Goal: Information Seeking & Learning: Learn about a topic

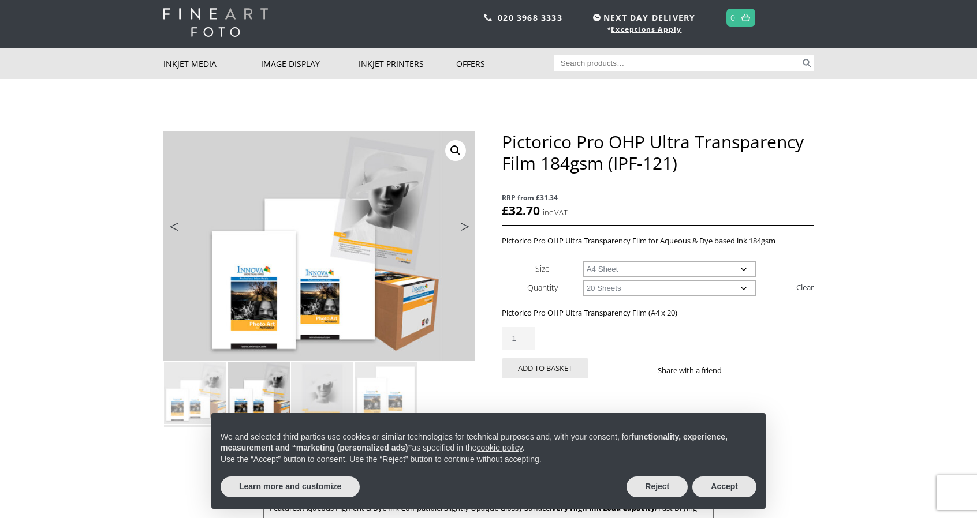
scroll to position [115, 0]
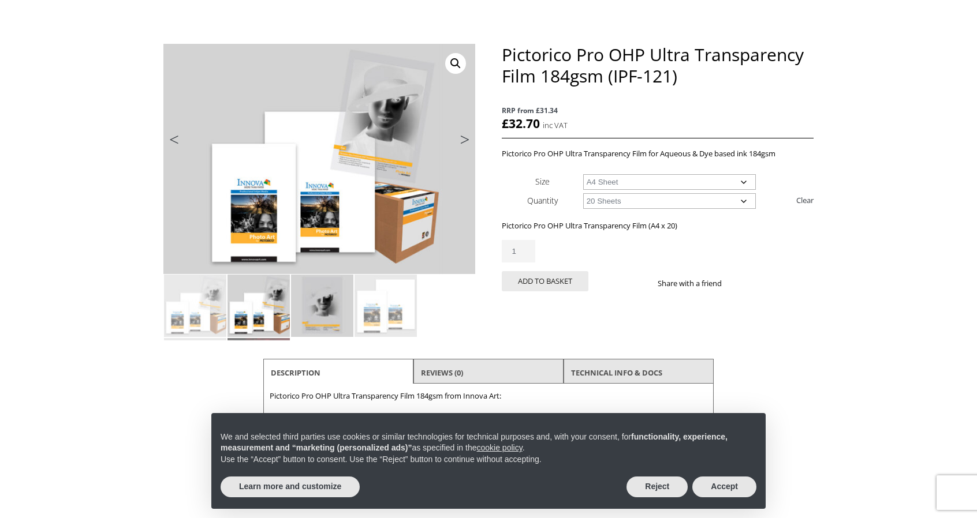
click at [326, 305] on img at bounding box center [322, 306] width 62 height 62
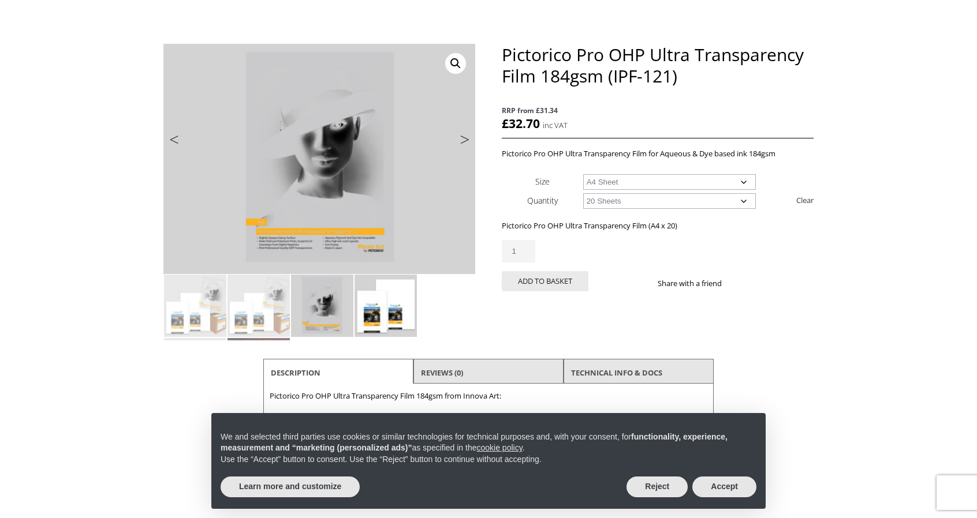
click at [383, 308] on img at bounding box center [385, 306] width 62 height 62
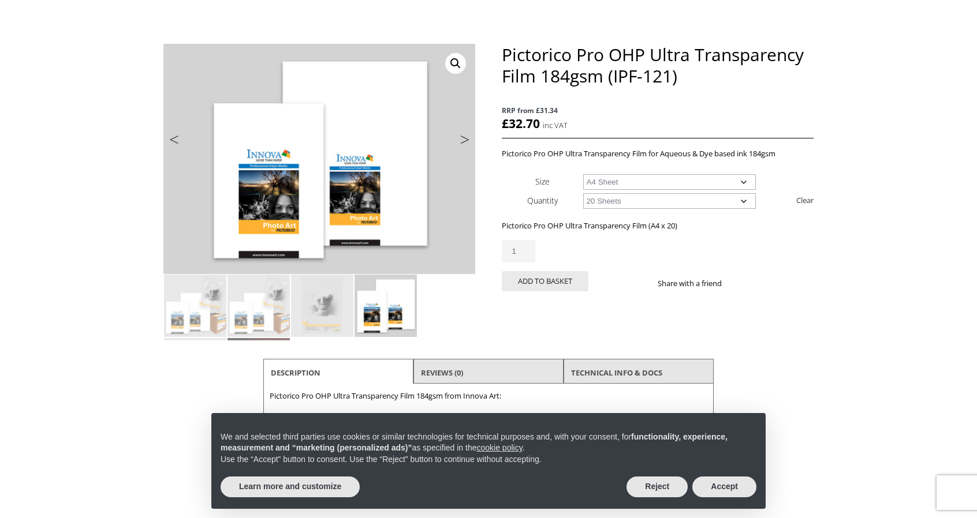
click at [666, 198] on select "Choose an option 20 Sheets" at bounding box center [669, 201] width 173 height 16
drag, startPoint x: 690, startPoint y: 109, endPoint x: 697, endPoint y: 101, distance: 10.2
click at [691, 109] on span "RRP from £31.34" at bounding box center [658, 110] width 312 height 13
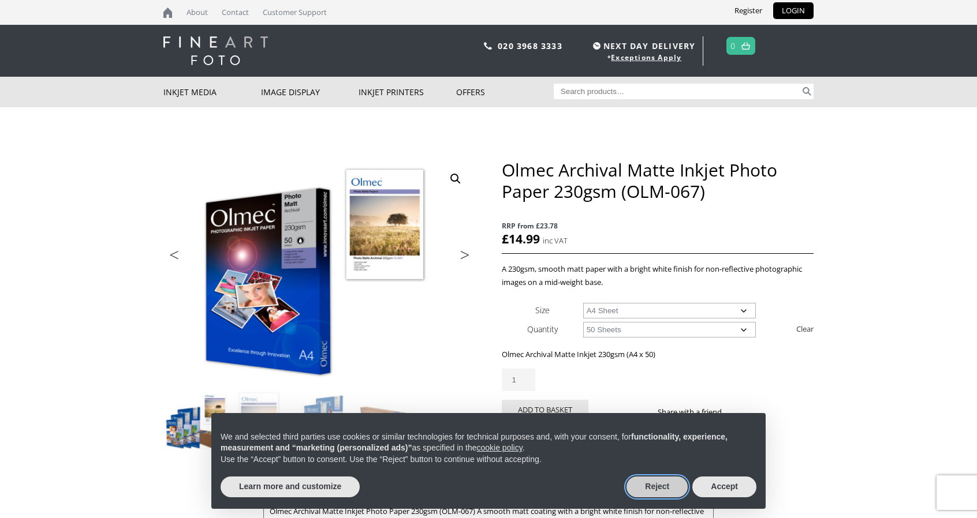
click at [661, 492] on button "Reject" at bounding box center [656, 487] width 61 height 21
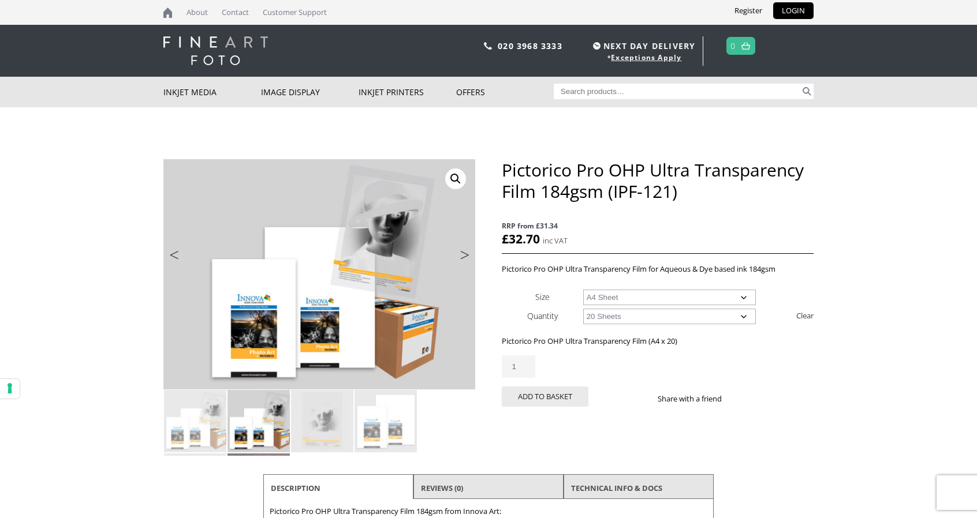
click at [608, 315] on select "Choose an option 20 Sheets" at bounding box center [669, 317] width 173 height 16
click at [608, 316] on select "Choose an option 20 Sheets" at bounding box center [669, 317] width 173 height 16
click at [583, 229] on span "RRP from £31.34" at bounding box center [658, 225] width 312 height 13
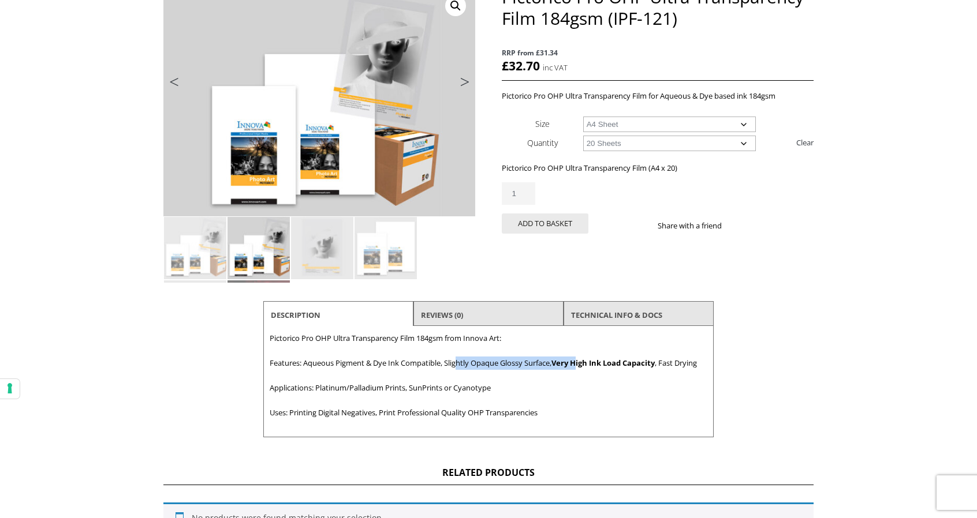
drag, startPoint x: 472, startPoint y: 362, endPoint x: 582, endPoint y: 363, distance: 110.3
click at [582, 363] on p "Features: Aqueous Pigment & Dye Ink Compatible, Slightly Opaque Glossy Surface,…" at bounding box center [489, 363] width 438 height 13
click at [582, 364] on strong "Very High Ink Load Capacity" at bounding box center [602, 363] width 103 height 10
drag, startPoint x: 316, startPoint y: 390, endPoint x: 486, endPoint y: 387, distance: 169.7
click at [486, 387] on p "Applications: Platinum/Palladium Prints, SunPrints or Cyanotype" at bounding box center [489, 388] width 438 height 13
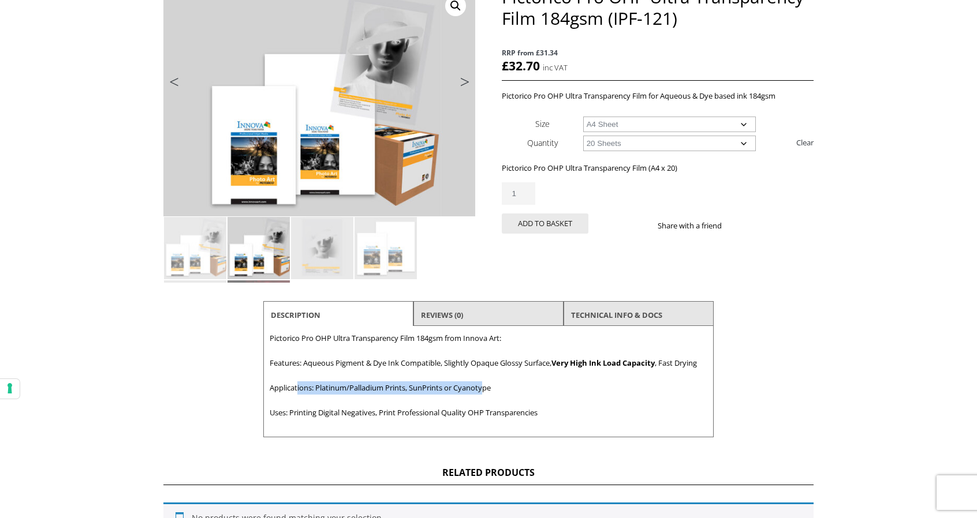
click at [486, 387] on p "Applications: Platinum/Palladium Prints, SunPrints or Cyanotype" at bounding box center [489, 388] width 438 height 13
drag, startPoint x: 396, startPoint y: 409, endPoint x: 458, endPoint y: 407, distance: 62.4
click at [456, 408] on p "Uses: Printing Digital Negatives, Print Professional Quality OHP Transparencies" at bounding box center [489, 412] width 438 height 13
click at [458, 407] on p "Uses: Printing Digital Negatives, Print Professional Quality OHP Transparencies" at bounding box center [489, 412] width 438 height 13
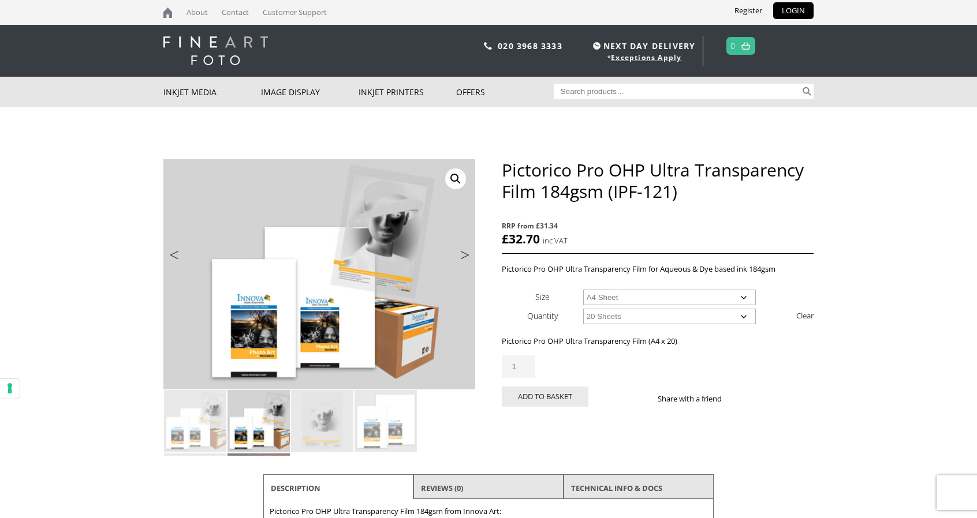
click at [838, 229] on body "NEXT DAY DELIVERY * Exceptions Apply About Contact Customer Support Register LO…" at bounding box center [488, 259] width 977 height 518
click at [644, 314] on select "Choose an option 20 Sheets" at bounding box center [669, 317] width 173 height 16
click at [653, 197] on h1 "Pictorico Pro OHP Ultra Transparency Film 184gsm (IPF-121)" at bounding box center [658, 180] width 312 height 43
